Goal: Task Accomplishment & Management: Manage account settings

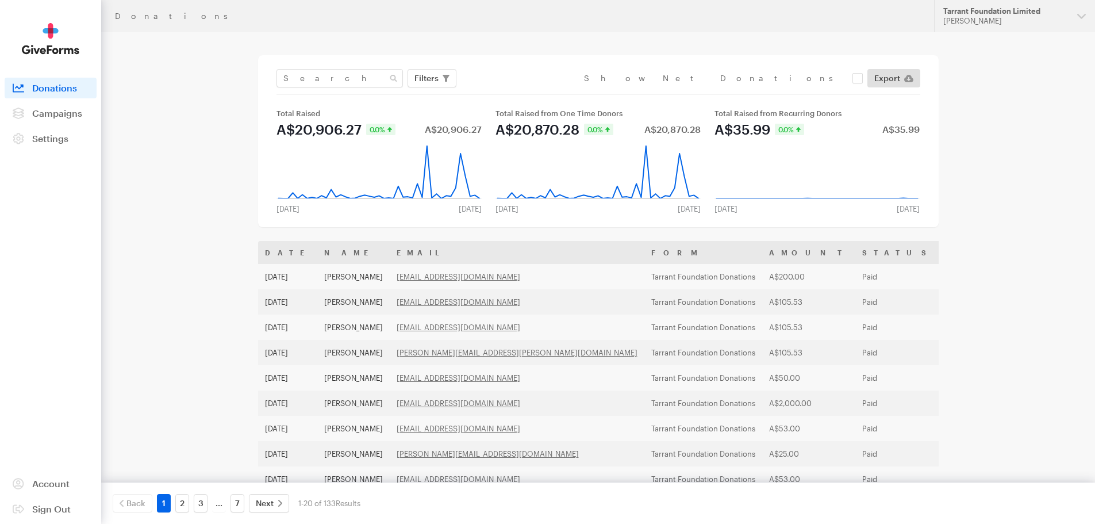
click at [197, 211] on main "Donations Filters Clear Filters Apply Date [DATE] - [DATE] Forms Tarrant Founda…" at bounding box center [548, 433] width 828 height 803
click at [63, 118] on span "Campaigns" at bounding box center [57, 112] width 50 height 11
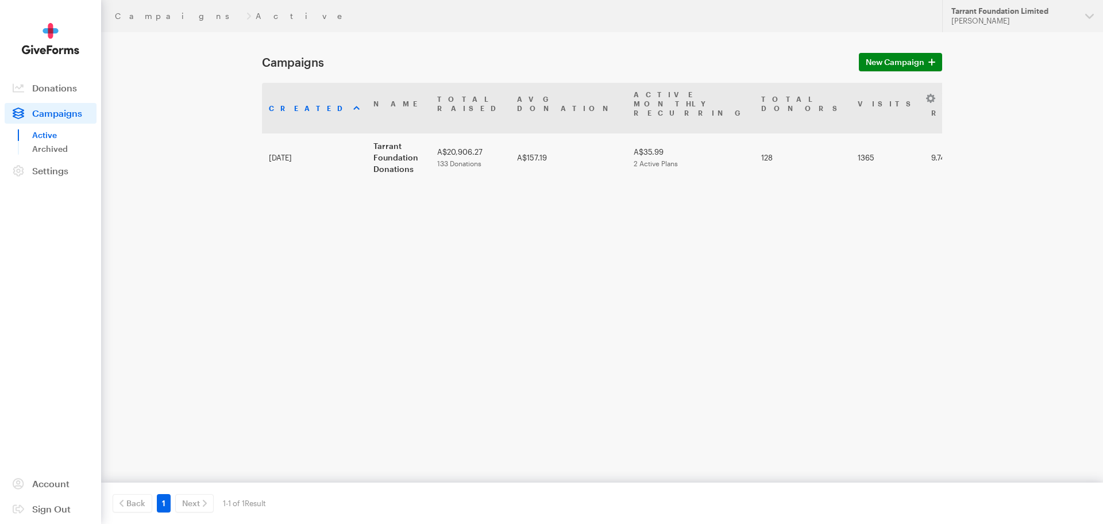
click at [762, 317] on main "Campaigns New Campaign Created Name Total Raised Avg Donation Active Monthly Re…" at bounding box center [552, 205] width 828 height 346
click at [871, 66] on span "New Campaign" at bounding box center [895, 62] width 59 height 14
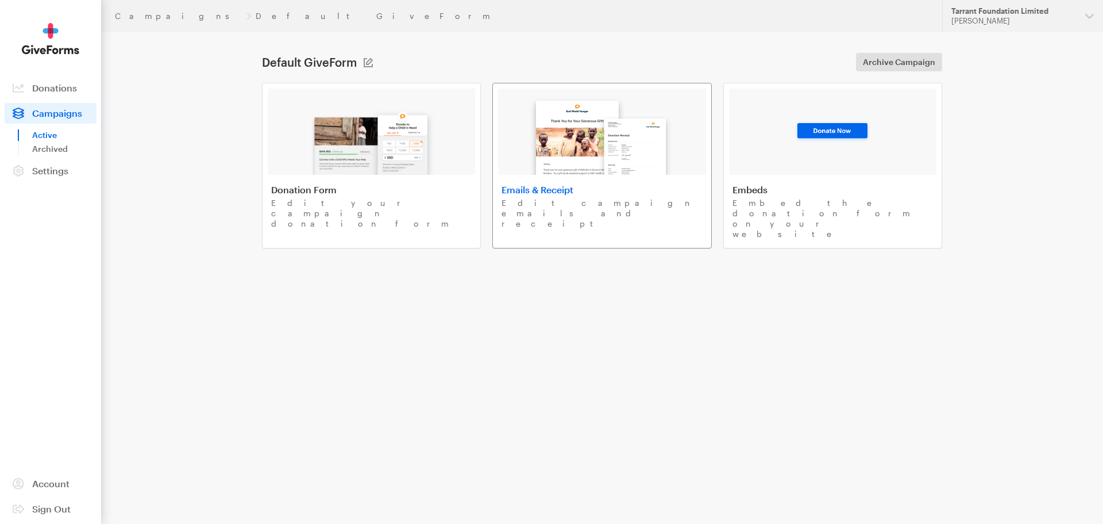
click at [588, 198] on p "Edit campaign emails and receipt" at bounding box center [602, 213] width 201 height 31
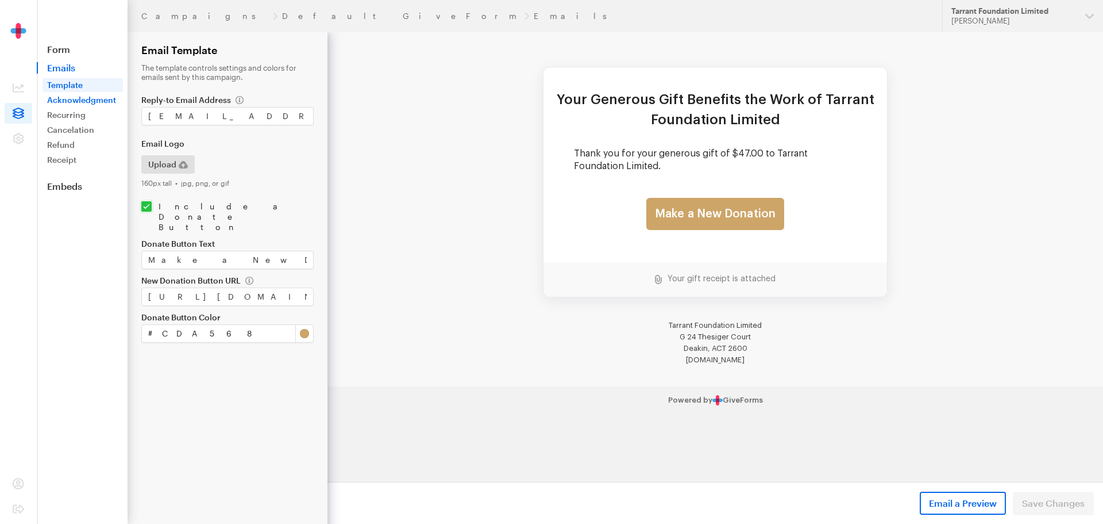
click at [79, 101] on link "Acknowledgment" at bounding box center [83, 100] width 80 height 14
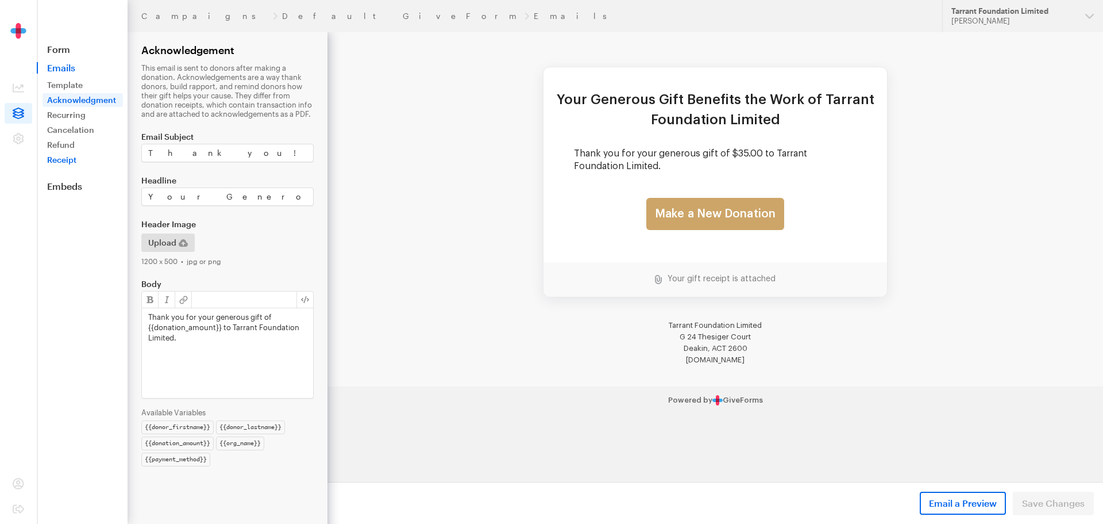
click at [68, 160] on link "Receipt" at bounding box center [83, 160] width 80 height 14
